Goal: Find specific page/section: Find specific page/section

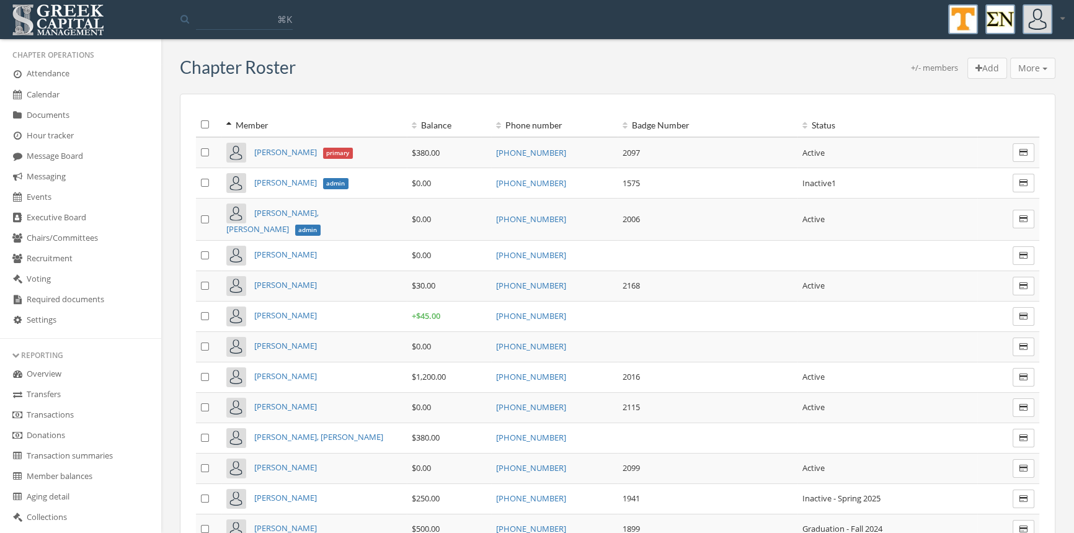
scroll to position [257, 0]
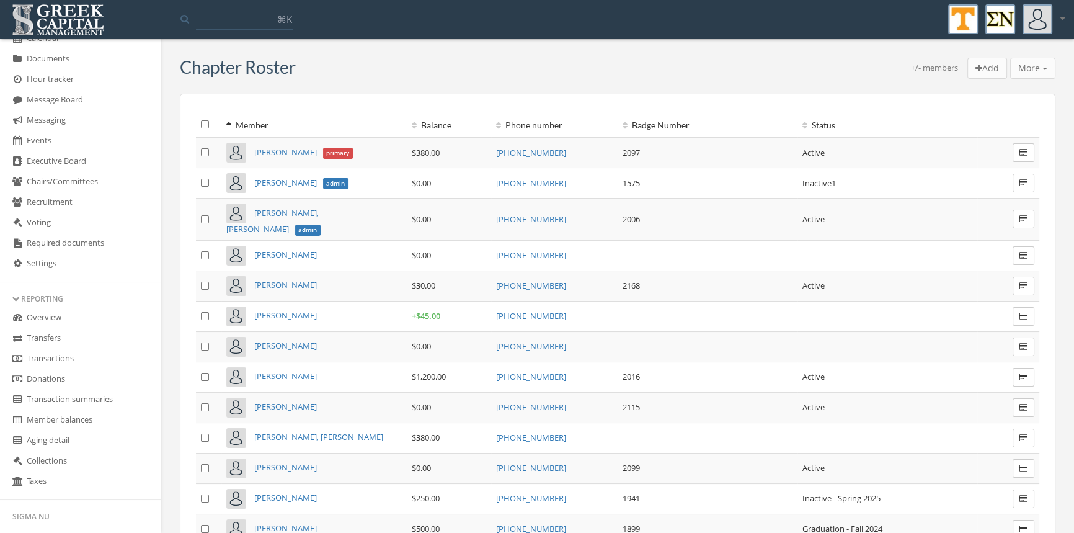
click at [87, 365] on link "Transactions" at bounding box center [80, 358] width 161 height 20
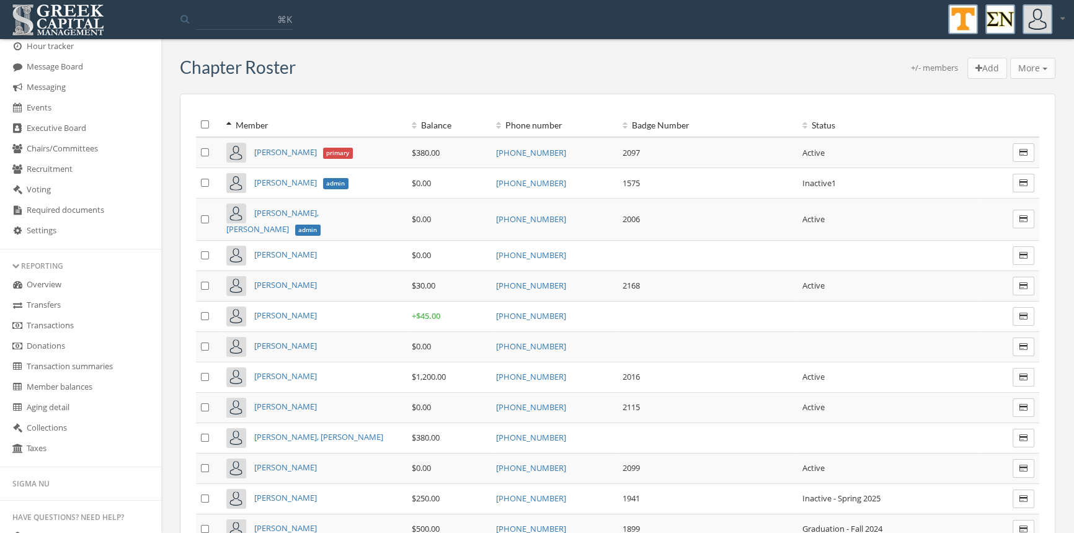
scroll to position [293, 0]
click at [64, 321] on link "Transactions" at bounding box center [80, 322] width 161 height 20
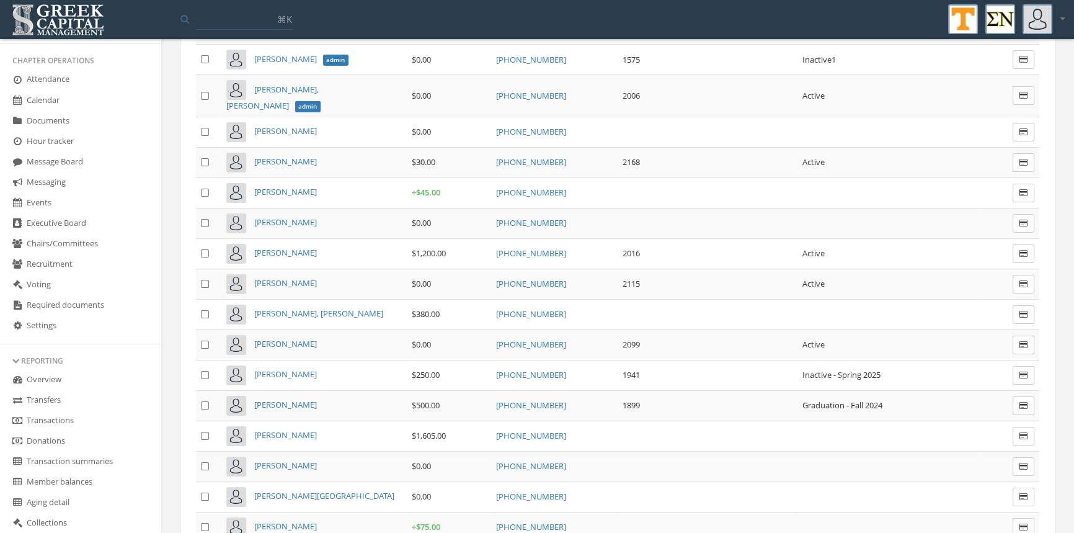
scroll to position [197, 0]
click at [69, 409] on link "Transactions" at bounding box center [80, 418] width 161 height 20
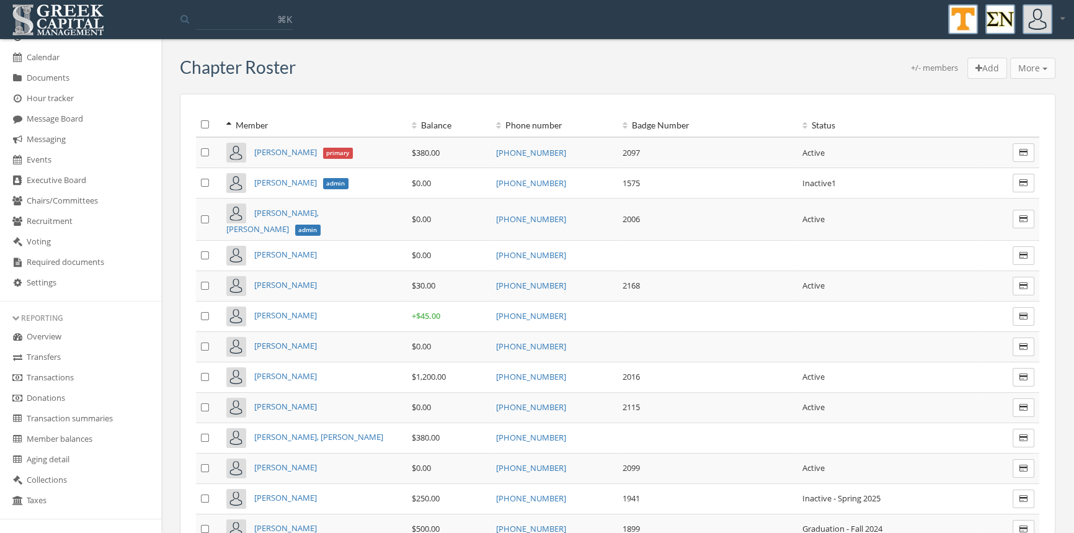
scroll to position [249, 0]
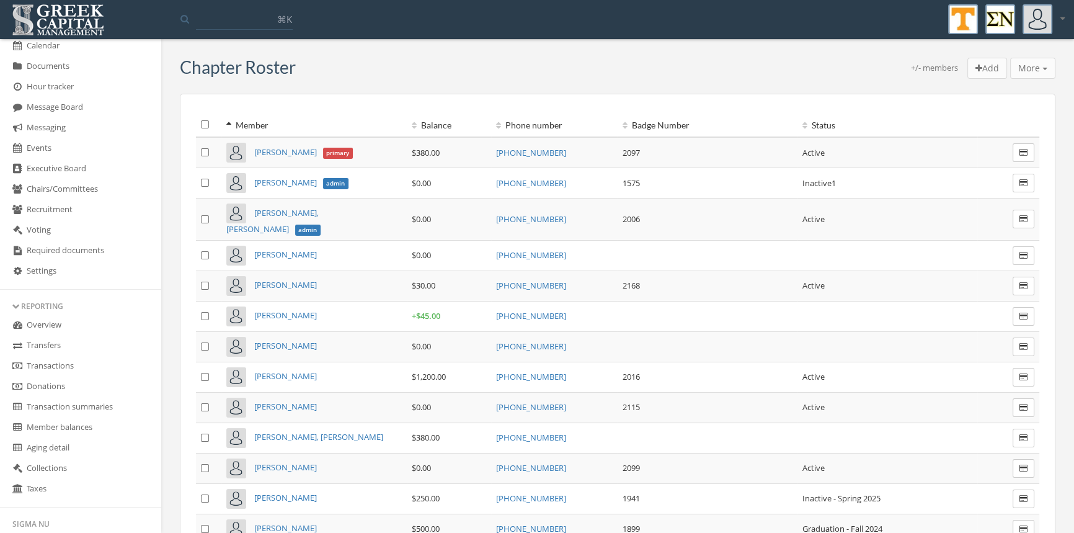
click at [46, 366] on link "Transactions" at bounding box center [80, 366] width 161 height 20
